Goal: Information Seeking & Learning: Learn about a topic

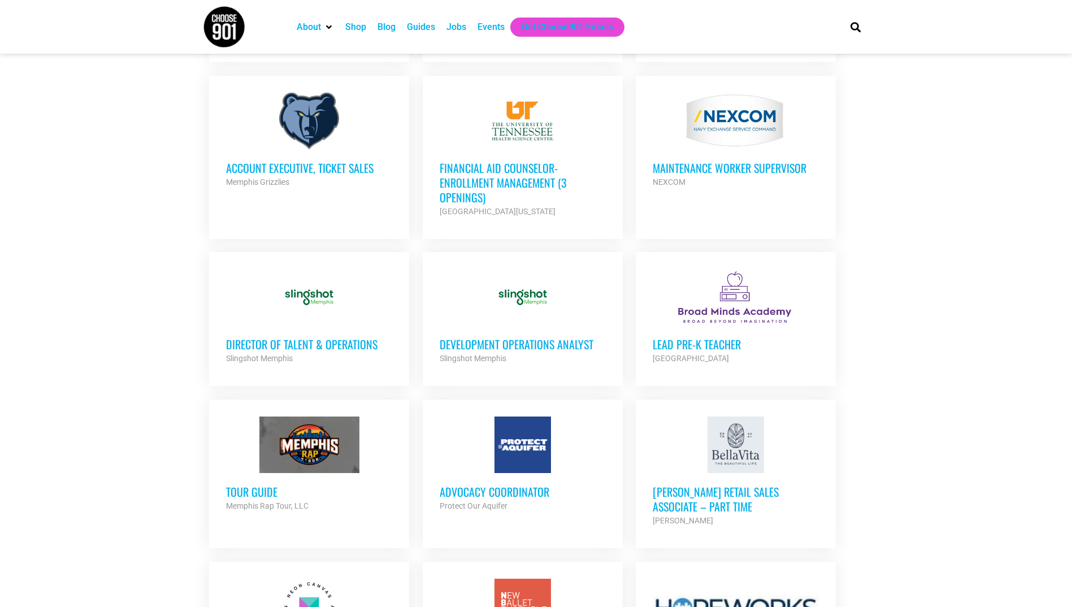
scroll to position [621, 0]
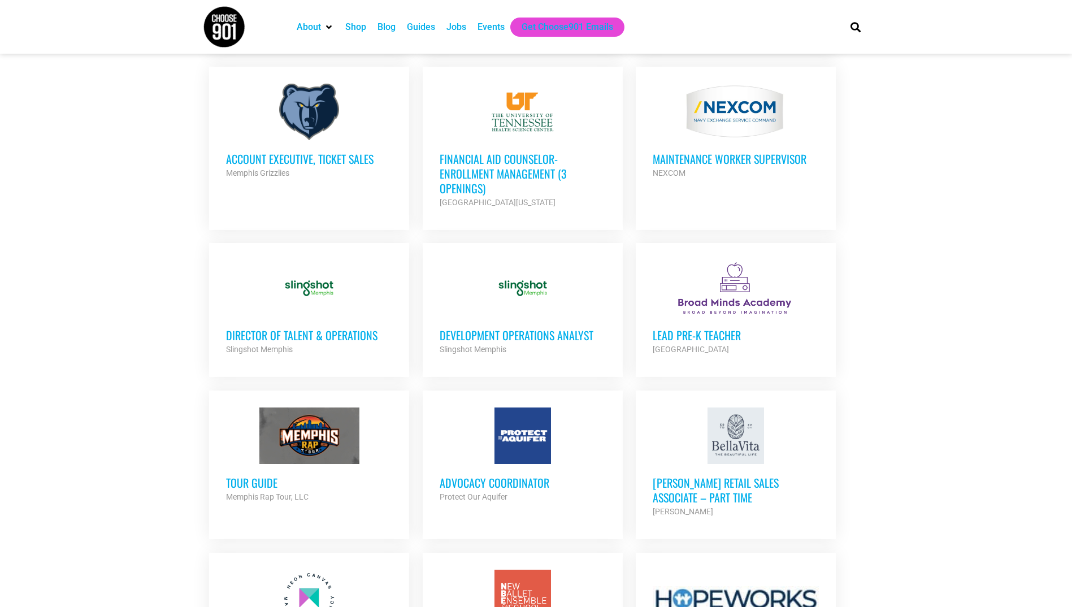
click at [304, 336] on h3 "Director of Talent & Operations" at bounding box center [309, 335] width 166 height 15
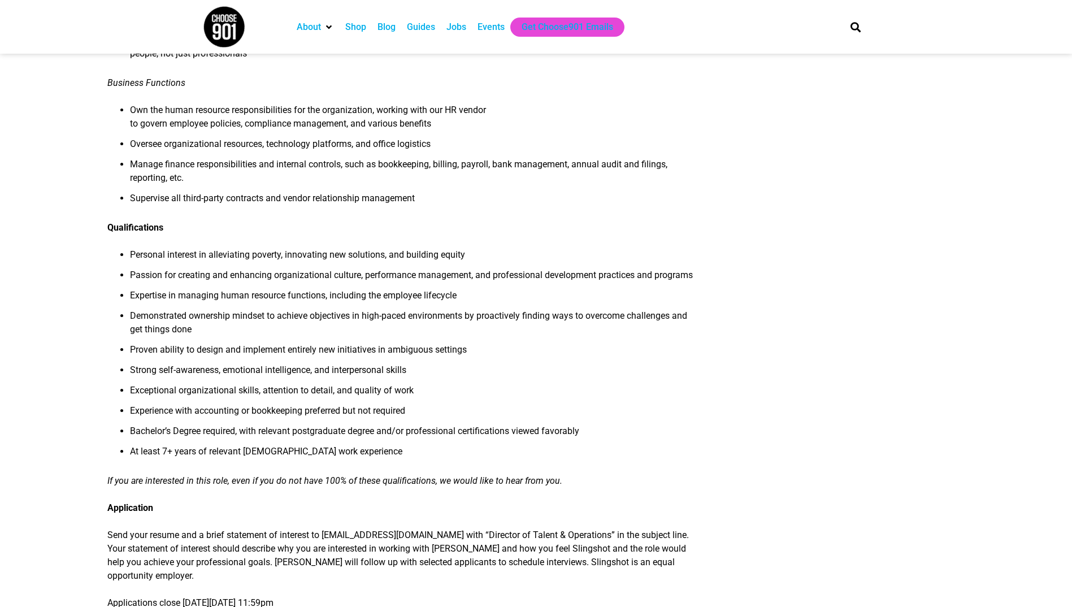
scroll to position [734, 0]
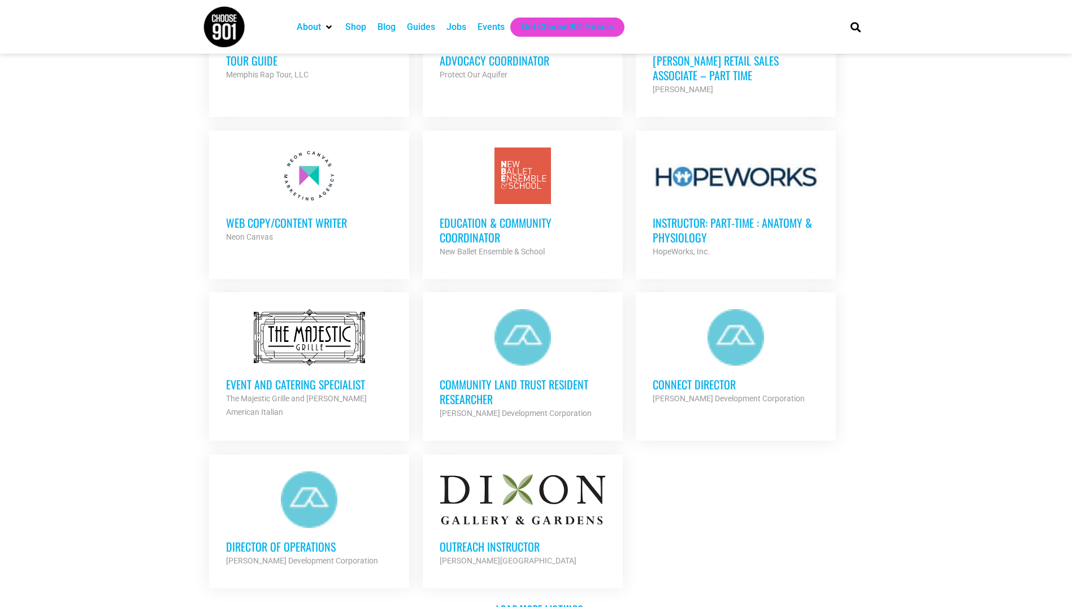
scroll to position [1073, 0]
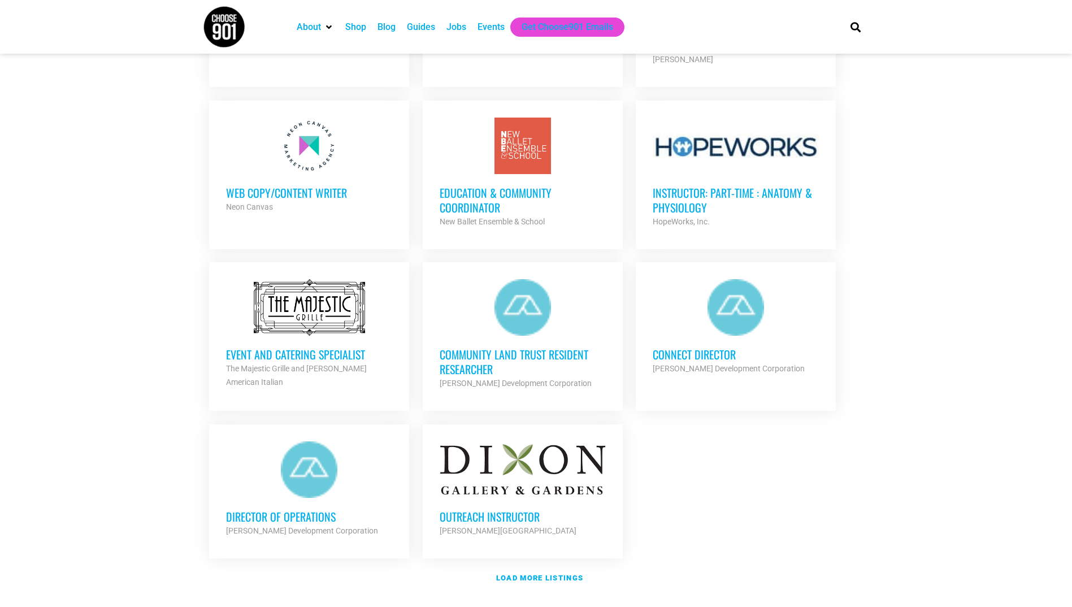
click at [696, 347] on h3 "Connect Director" at bounding box center [735, 354] width 166 height 15
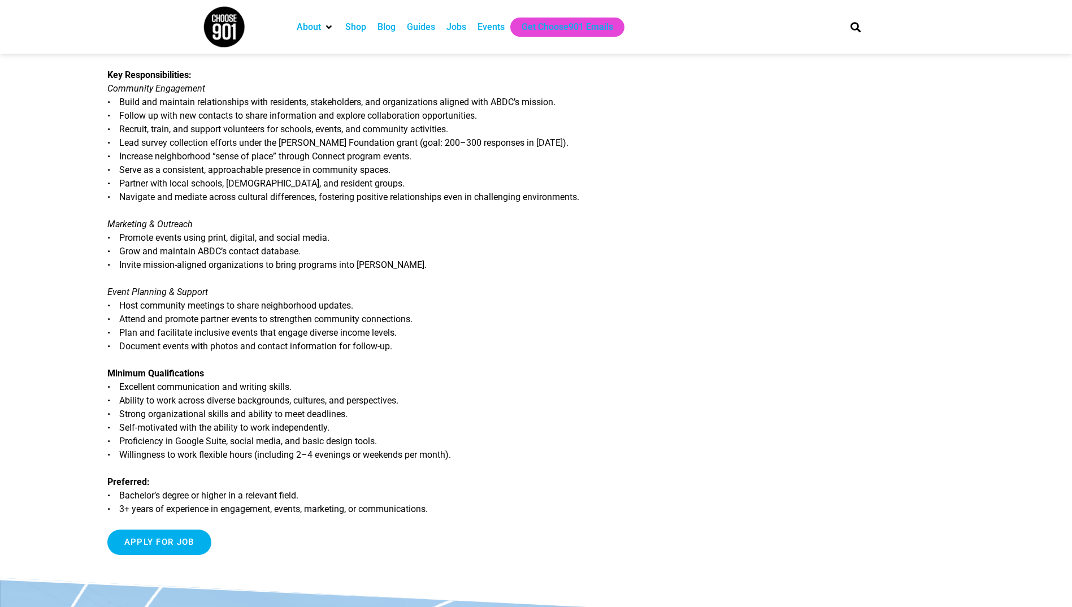
scroll to position [282, 0]
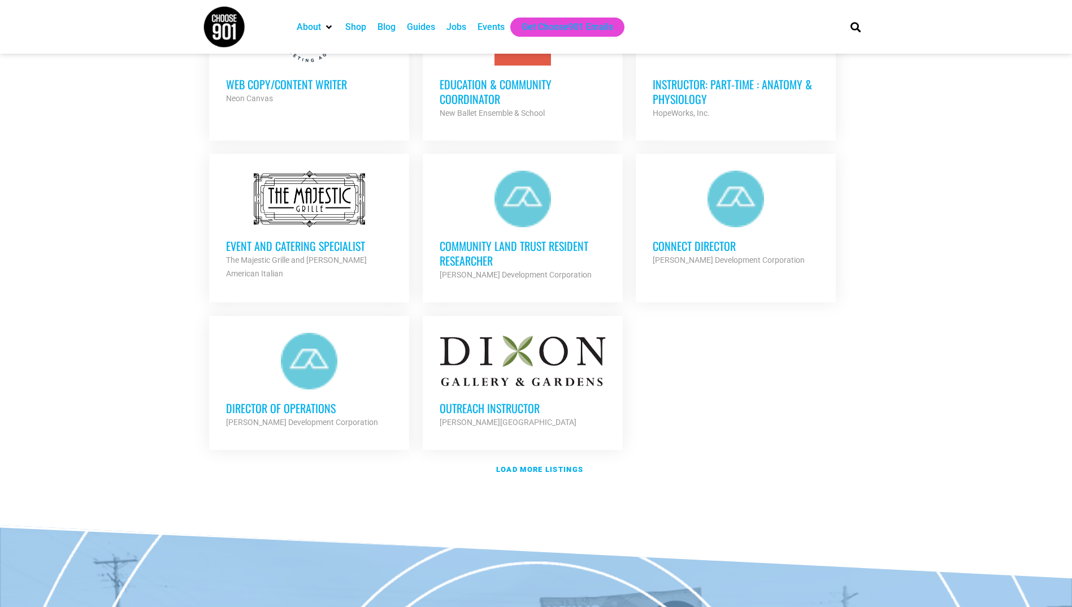
scroll to position [1186, 0]
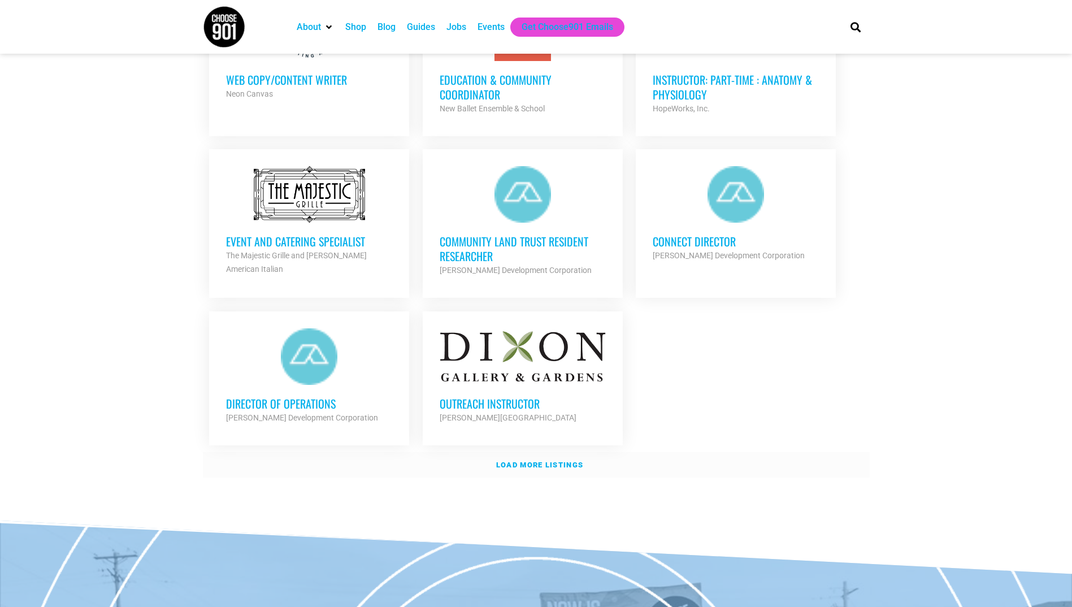
click at [526, 460] on strong "Load more listings" at bounding box center [539, 464] width 87 height 8
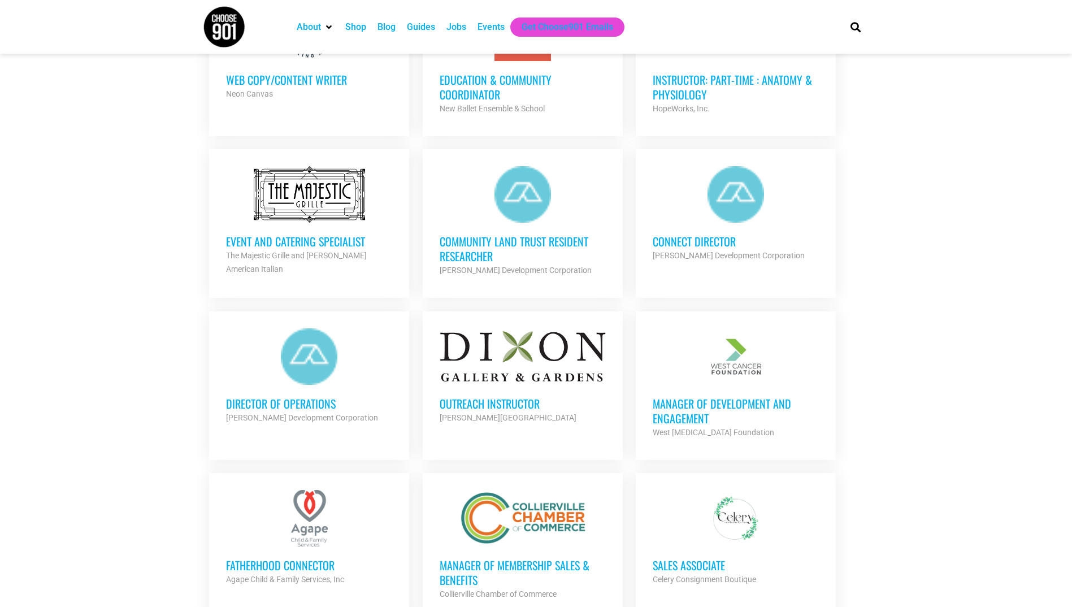
click at [491, 397] on h3 "Outreach Instructor" at bounding box center [522, 403] width 166 height 15
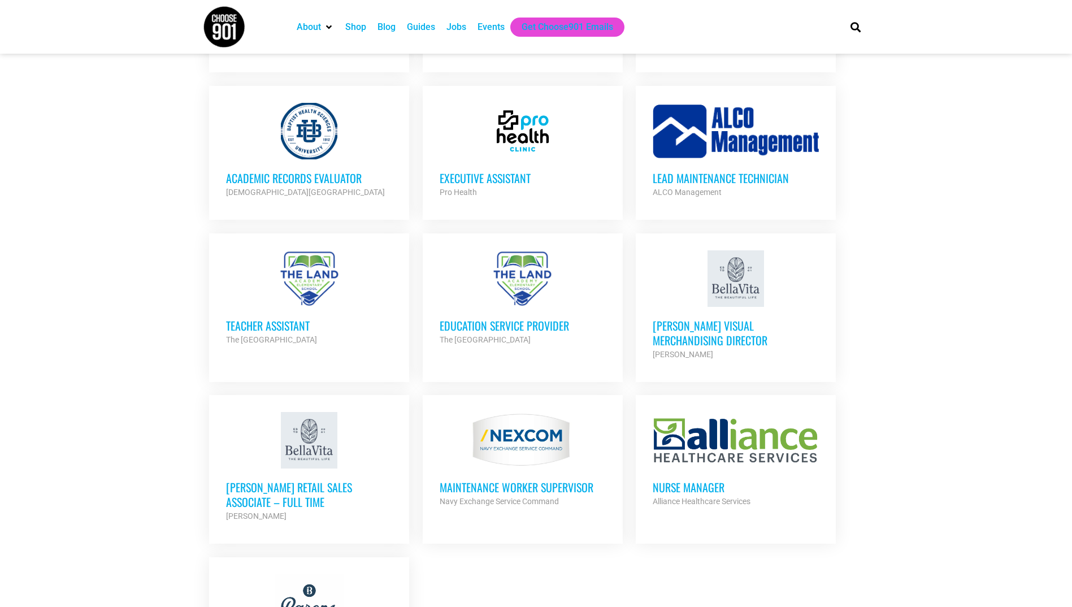
scroll to position [2090, 0]
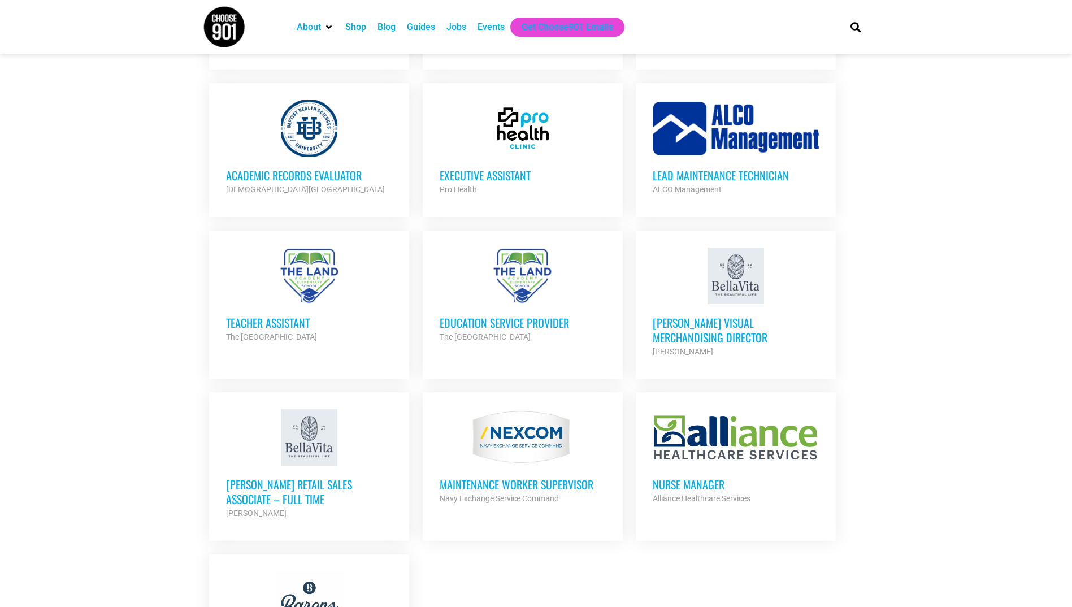
click at [467, 168] on h3 "Executive Assistant" at bounding box center [522, 175] width 166 height 15
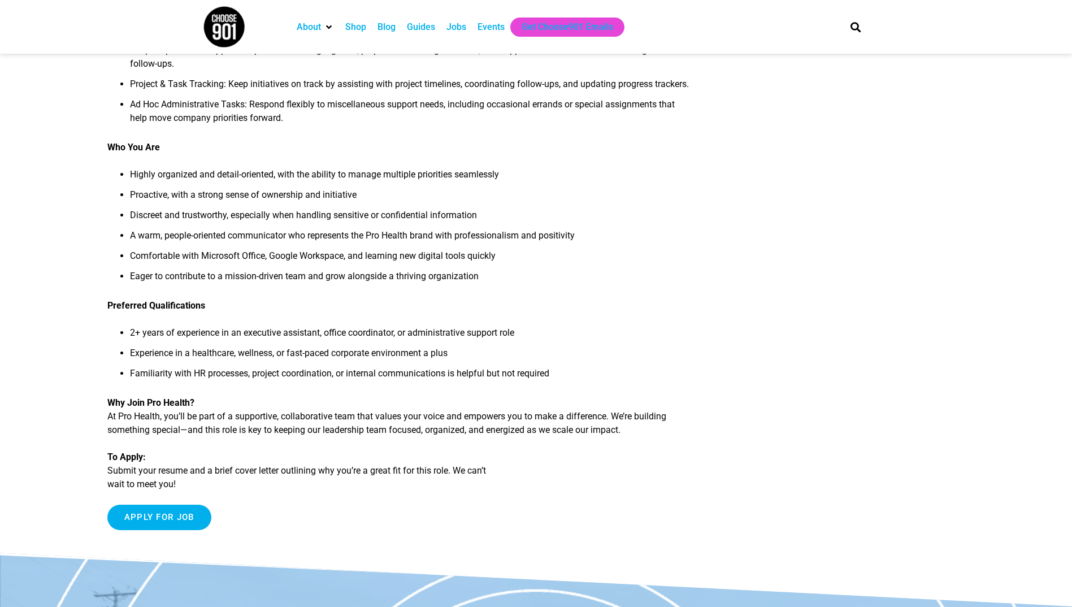
scroll to position [395, 0]
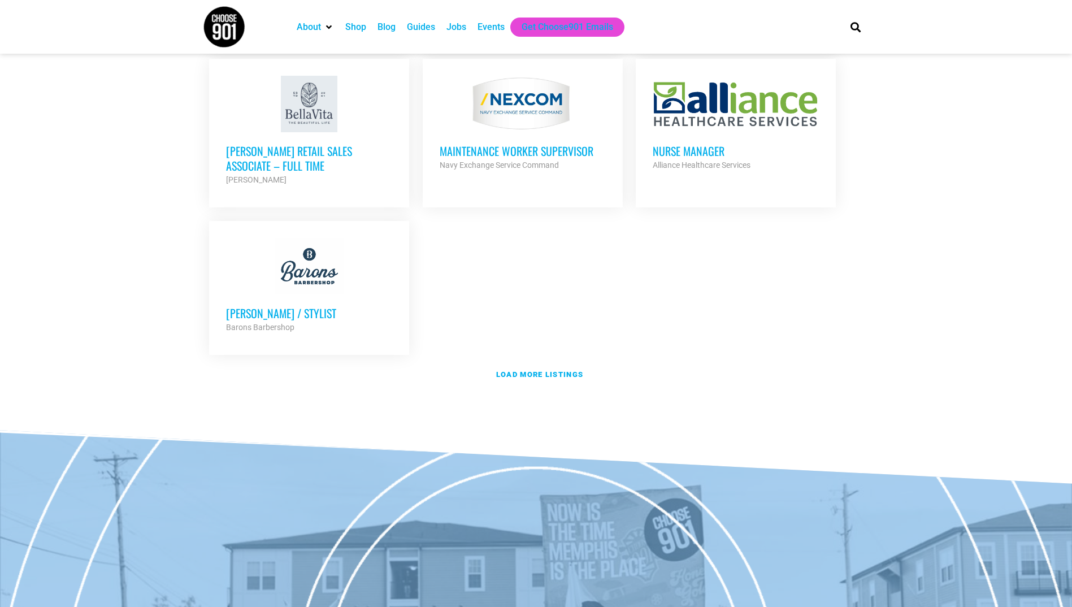
scroll to position [2430, 0]
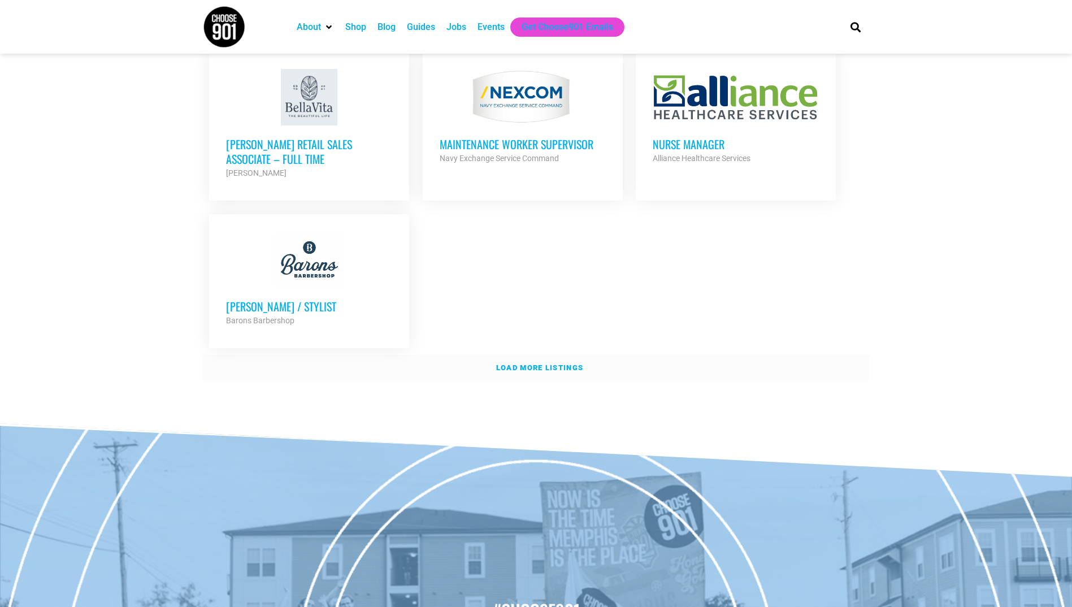
click at [532, 363] on strong "Load more listings" at bounding box center [539, 367] width 87 height 8
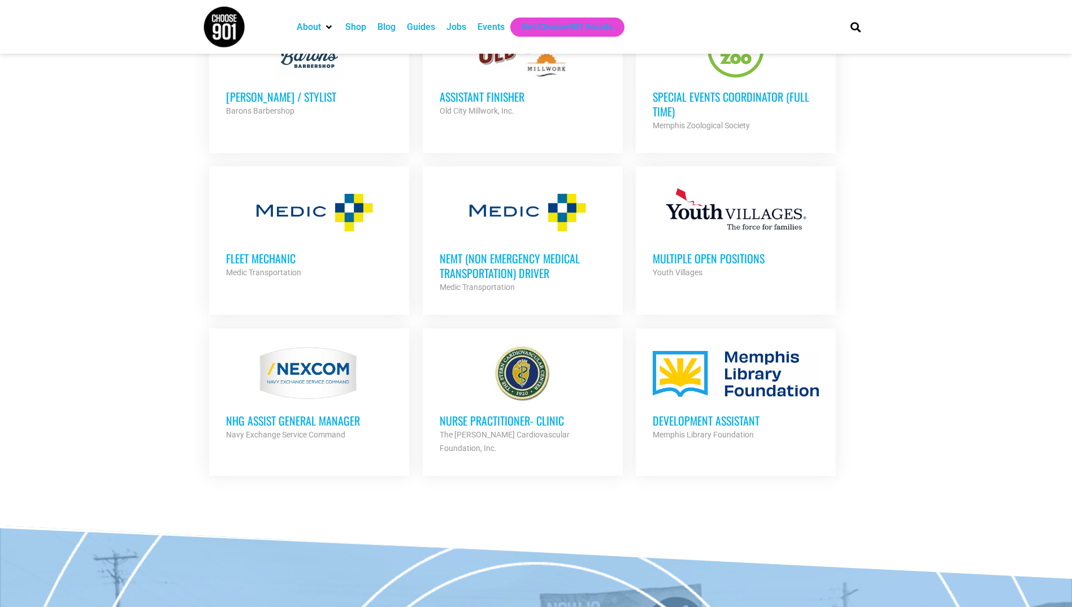
scroll to position [2656, 0]
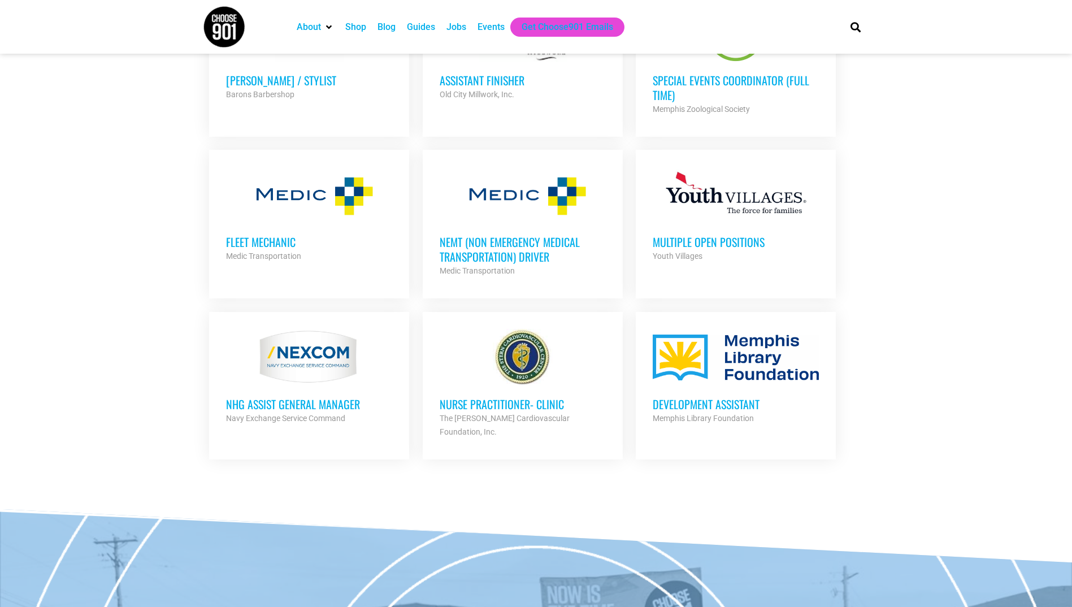
click at [314, 397] on h3 "NHG ASSIST GENERAL MANAGER" at bounding box center [309, 404] width 166 height 15
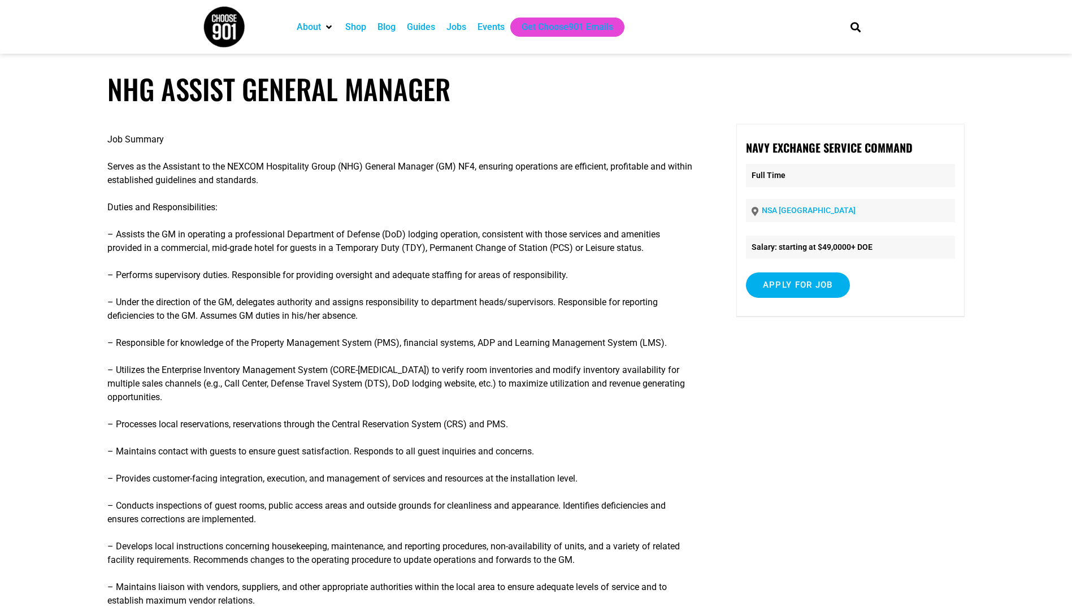
click at [493, 26] on div "Events" at bounding box center [490, 27] width 27 height 14
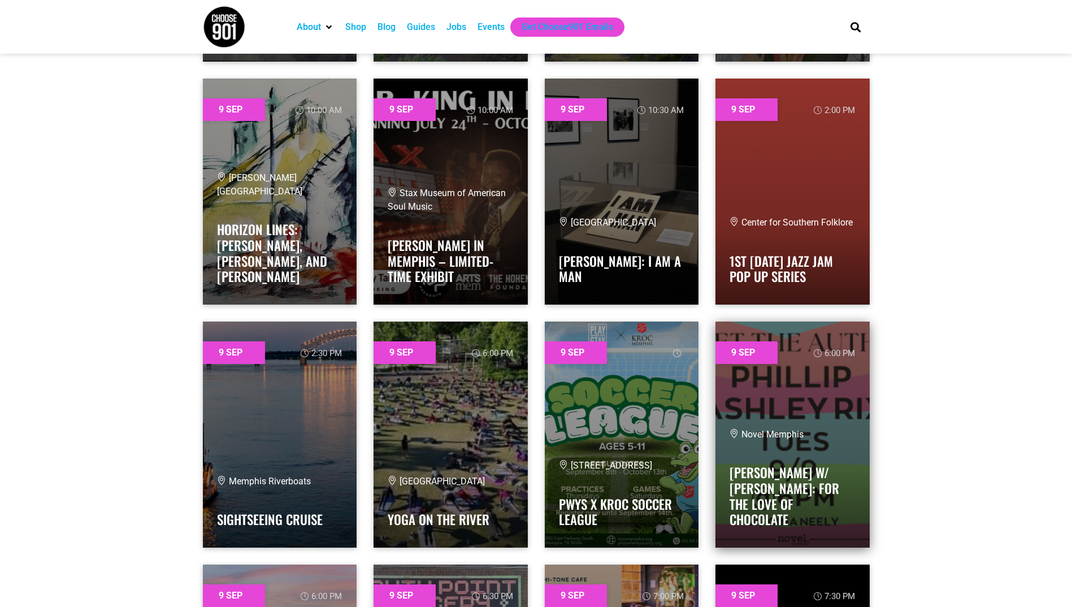
scroll to position [621, 0]
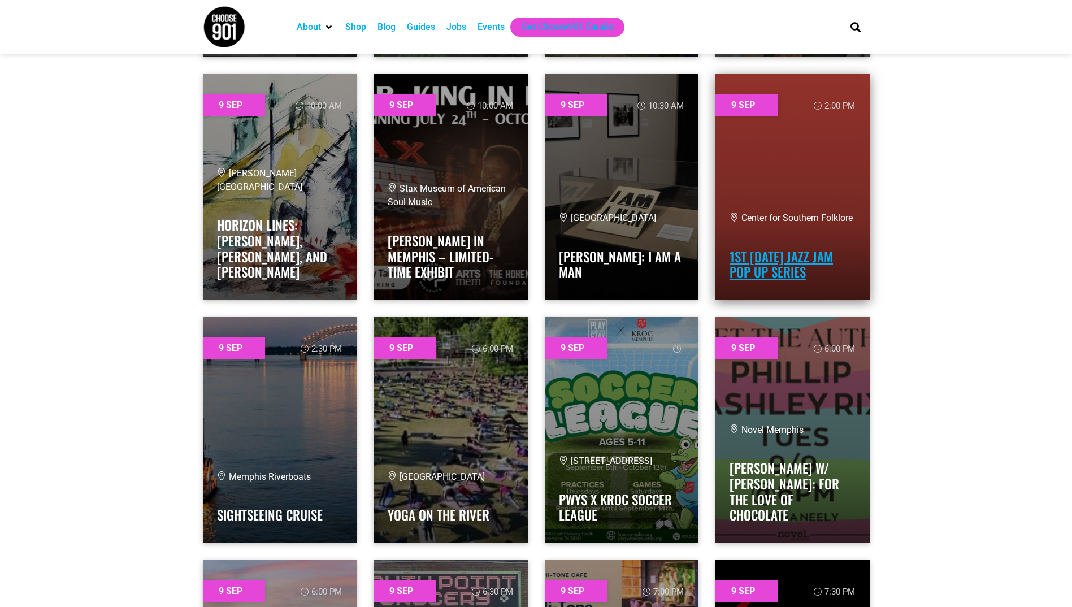
click at [764, 255] on link "1st Sunday Jazz Jam Pop Up Series" at bounding box center [780, 264] width 103 height 35
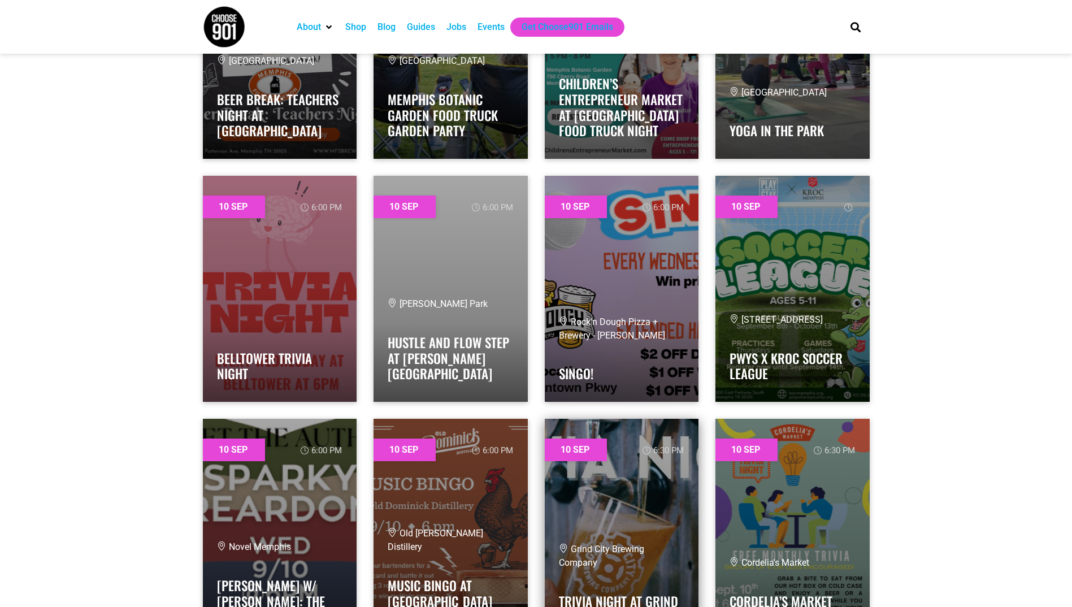
scroll to position [2260, 0]
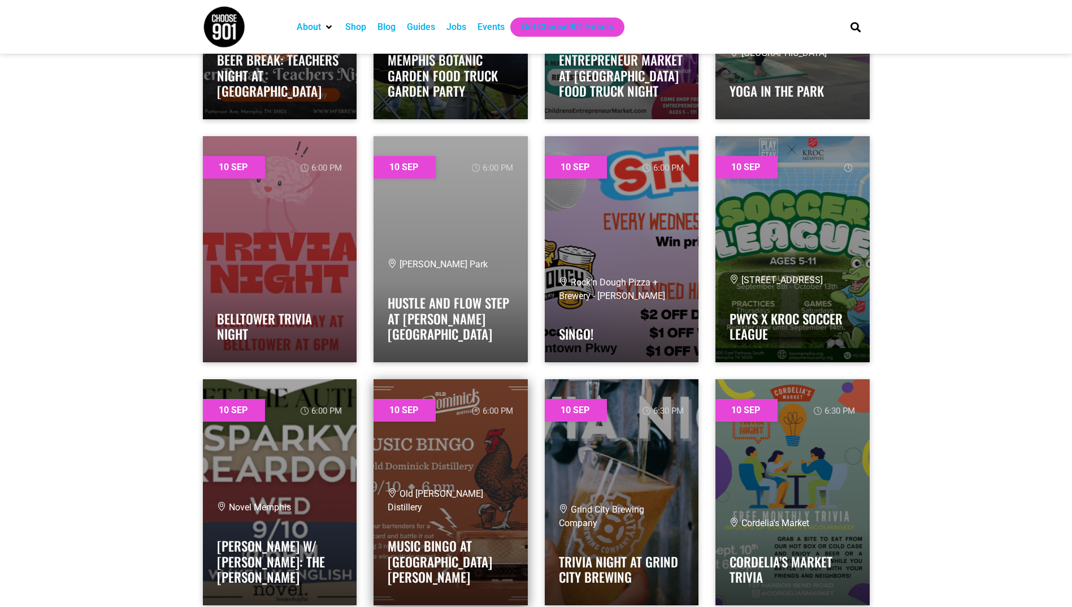
click at [443, 489] on link at bounding box center [450, 492] width 154 height 226
